Goal: Information Seeking & Learning: Learn about a topic

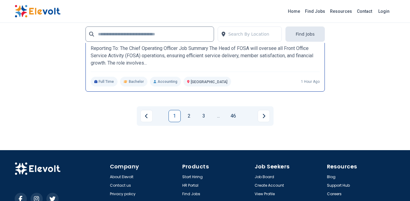
scroll to position [1465, 0]
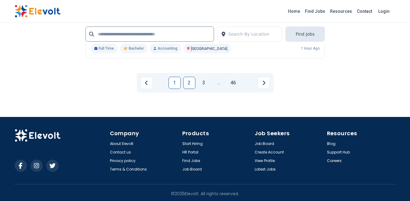
click at [191, 83] on link "2" at bounding box center [189, 83] width 12 height 12
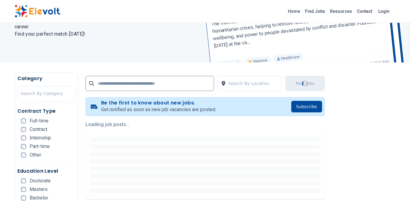
scroll to position [122, 0]
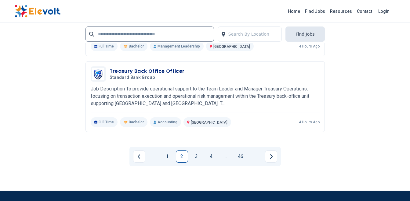
scroll to position [1467, 0]
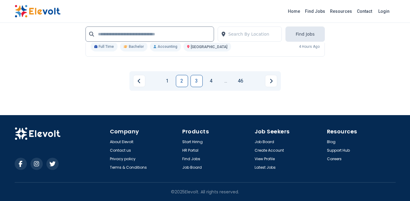
click at [197, 82] on link "3" at bounding box center [196, 81] width 12 height 12
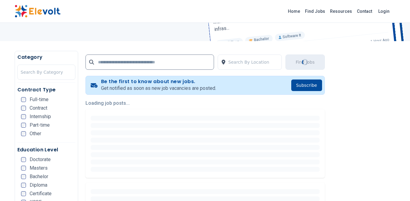
scroll to position [0, 0]
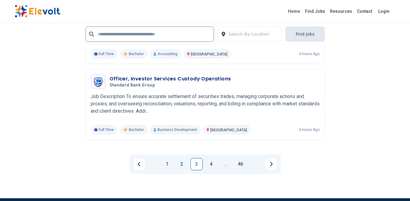
scroll to position [1343, 0]
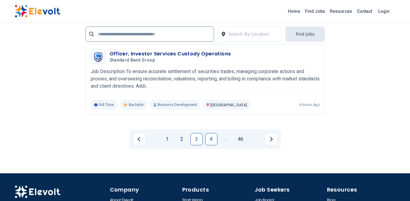
click at [209, 141] on link "4" at bounding box center [211, 139] width 12 height 12
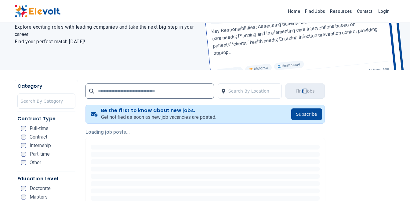
scroll to position [61, 0]
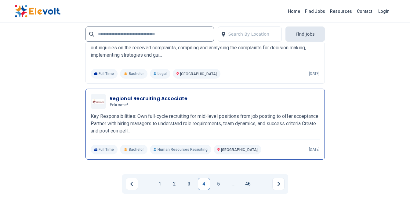
scroll to position [1282, 0]
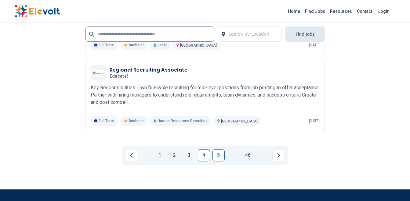
click at [221, 154] on link "5" at bounding box center [218, 156] width 12 height 12
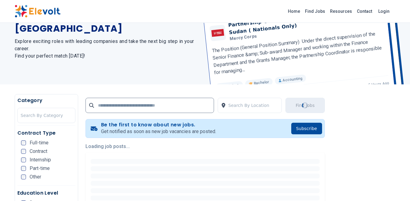
scroll to position [92, 0]
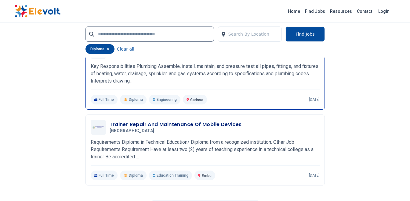
scroll to position [1221, 0]
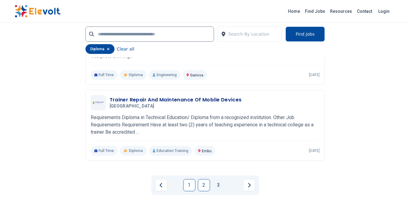
click at [205, 187] on link "2" at bounding box center [204, 185] width 12 height 12
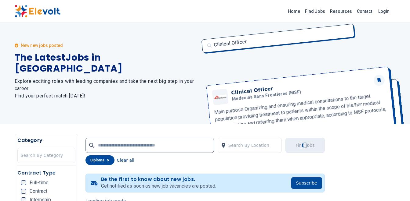
scroll to position [0, 0]
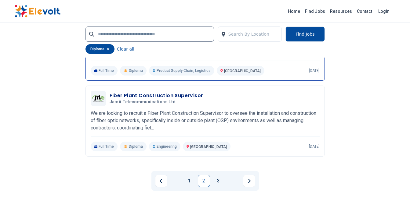
scroll to position [1336, 0]
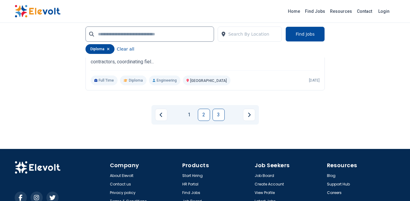
click at [221, 114] on link "3" at bounding box center [218, 115] width 12 height 12
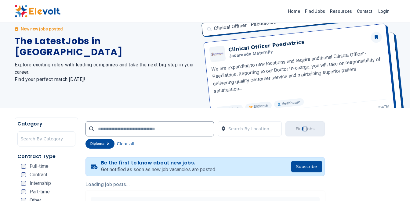
scroll to position [0, 0]
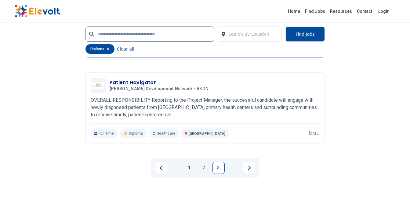
scroll to position [580, 0]
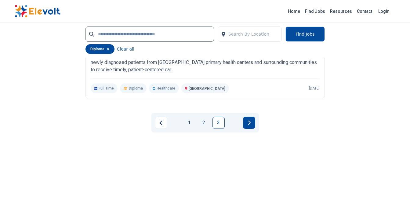
click at [252, 120] on button "Next page" at bounding box center [249, 123] width 12 height 12
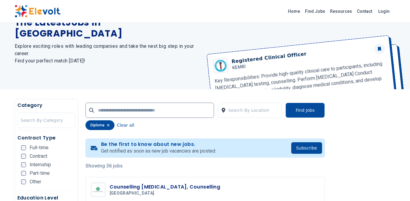
scroll to position [0, 0]
